Goal: Information Seeking & Learning: Understand process/instructions

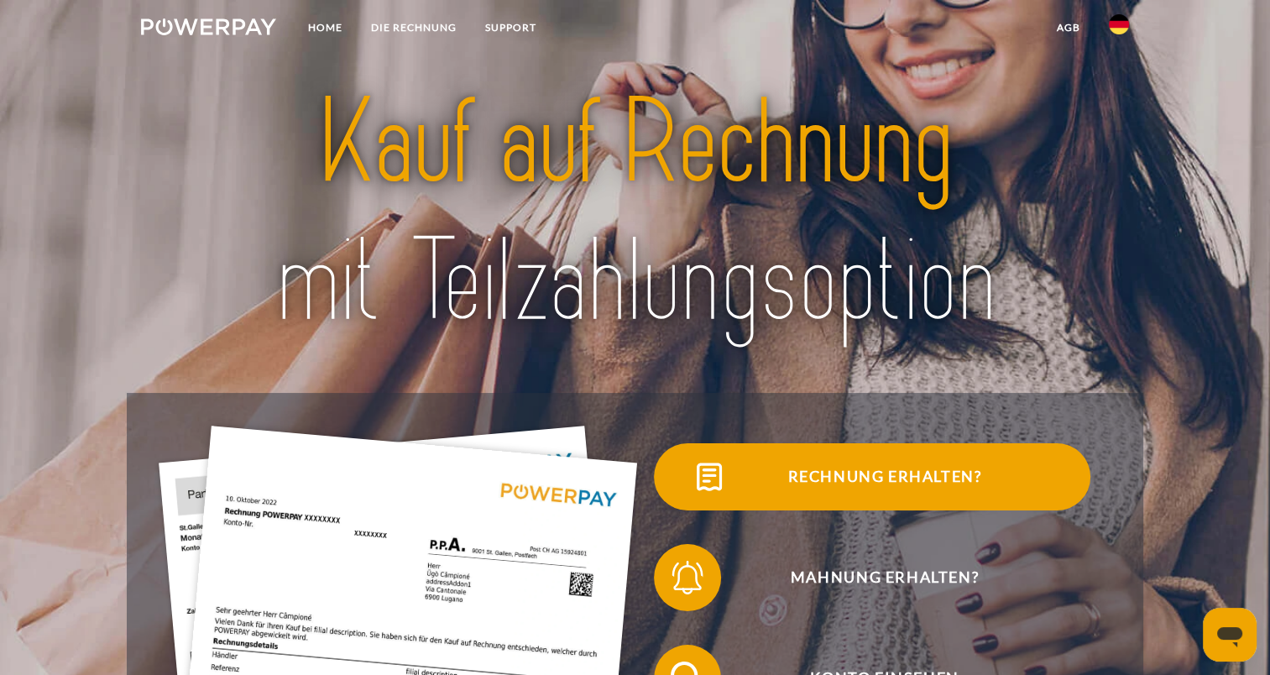
click at [863, 469] on span "Rechnung erhalten?" at bounding box center [884, 476] width 411 height 67
